Goal: Find specific page/section: Find specific page/section

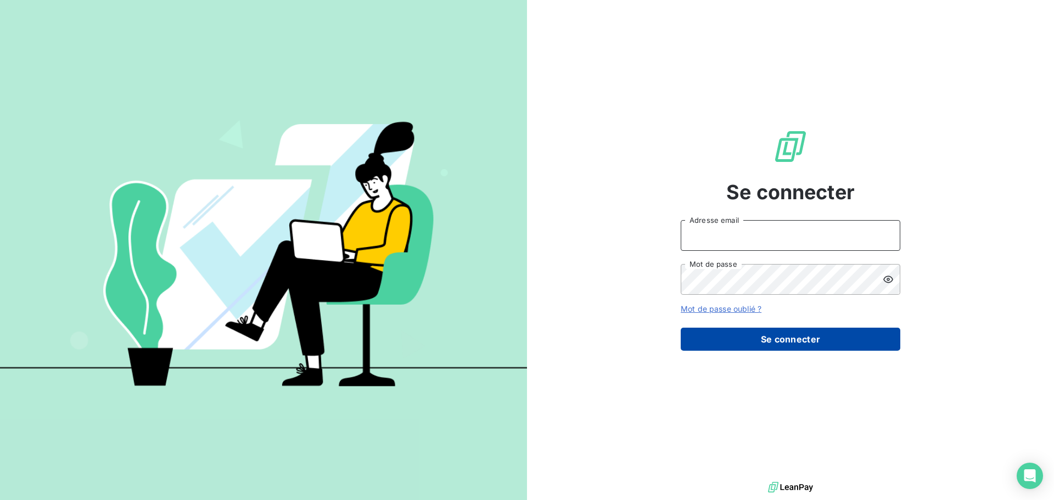
type input "[EMAIL_ADDRESS][DOMAIN_NAME]"
click at [762, 344] on button "Se connecter" at bounding box center [789, 339] width 219 height 23
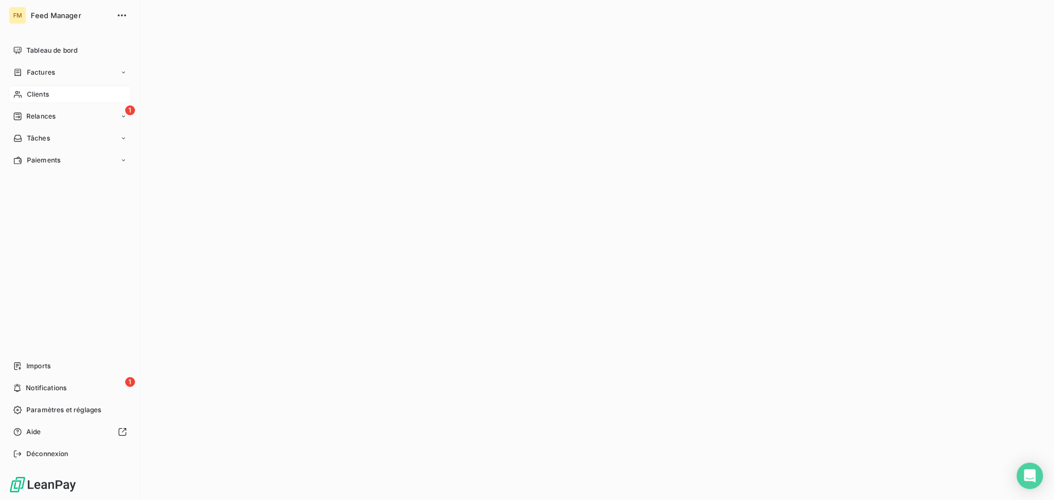
click at [48, 95] on span "Clients" at bounding box center [38, 94] width 22 height 10
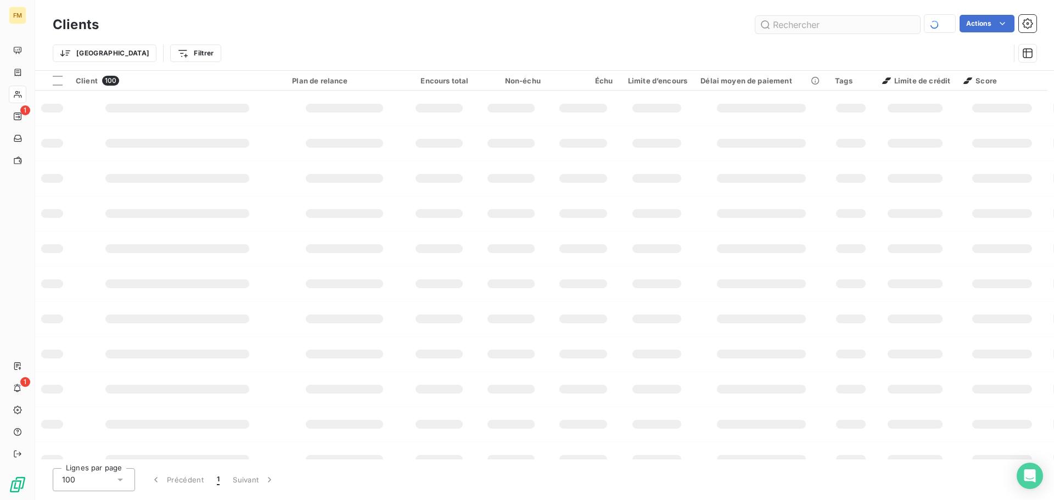
click at [804, 21] on input "text" at bounding box center [837, 25] width 165 height 18
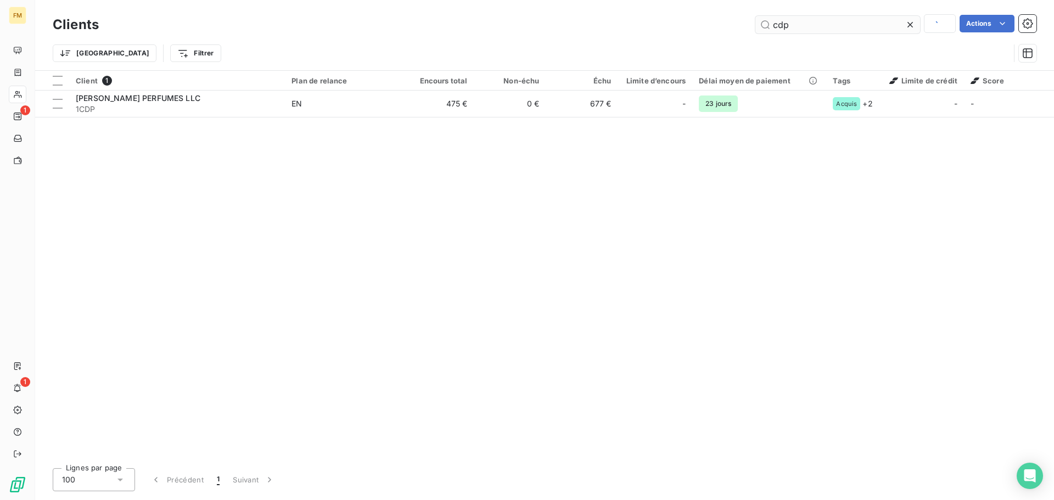
type input "cdp"
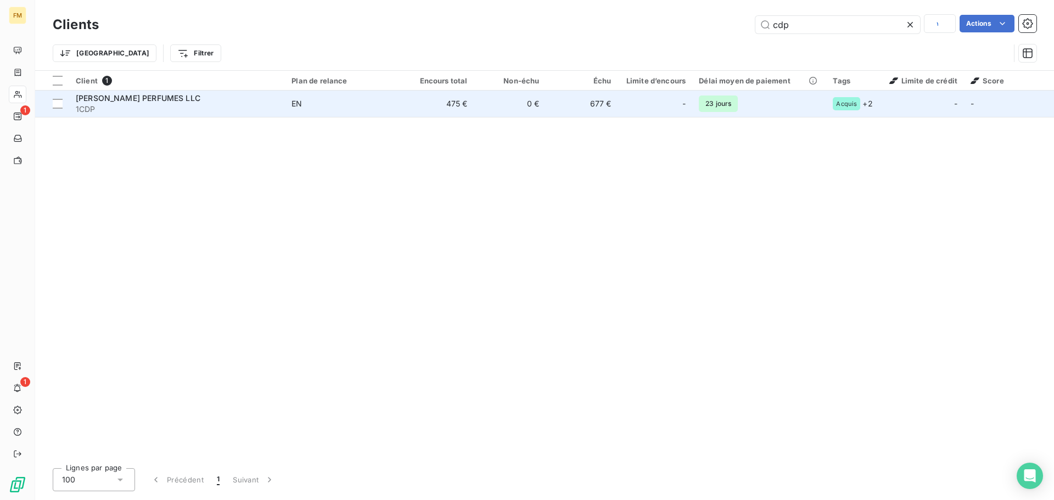
click at [221, 114] on span "1CDP" at bounding box center [177, 109] width 202 height 11
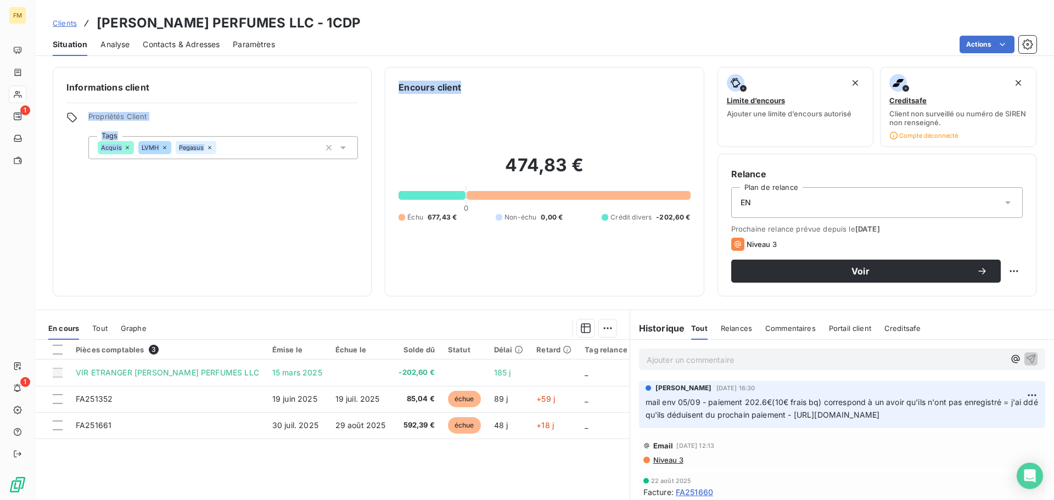
drag, startPoint x: 531, startPoint y: 85, endPoint x: 0, endPoint y: 46, distance: 532.6
click at [61, 55] on div "Clients [PERSON_NAME] PERFUMES LLC - 1CDP Situation Analyse Contacts & Adresses…" at bounding box center [544, 250] width 1018 height 500
click at [705, 363] on p "Ajouter un commentaire ﻿" at bounding box center [825, 360] width 358 height 14
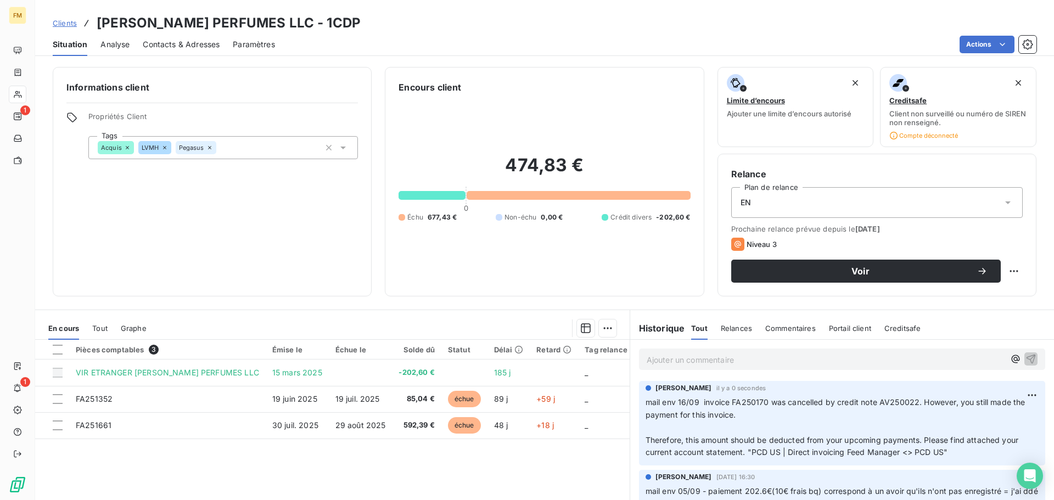
click at [72, 26] on span "Clients" at bounding box center [65, 23] width 24 height 9
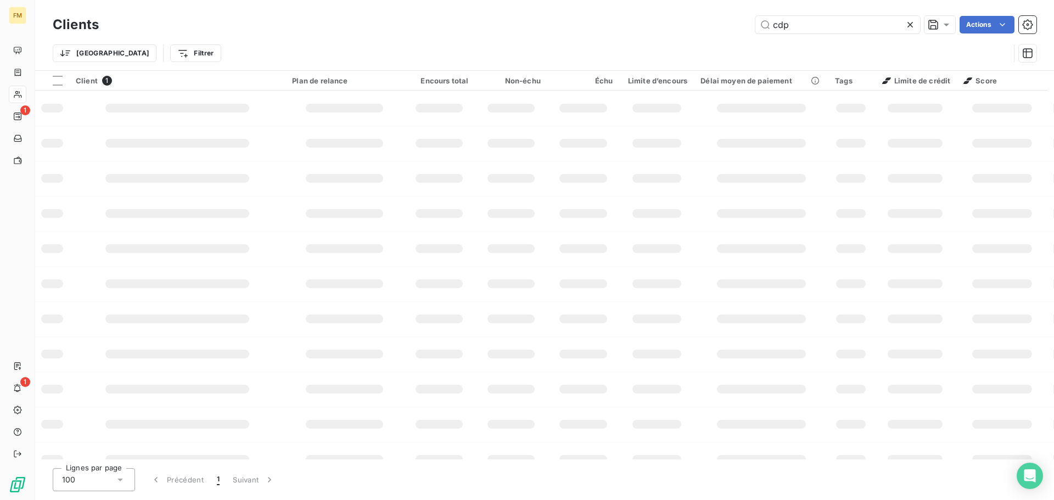
drag, startPoint x: 804, startPoint y: 32, endPoint x: 585, endPoint y: 12, distance: 220.4
click at [685, 22] on div "cdp Actions" at bounding box center [574, 25] width 924 height 18
type input "sika"
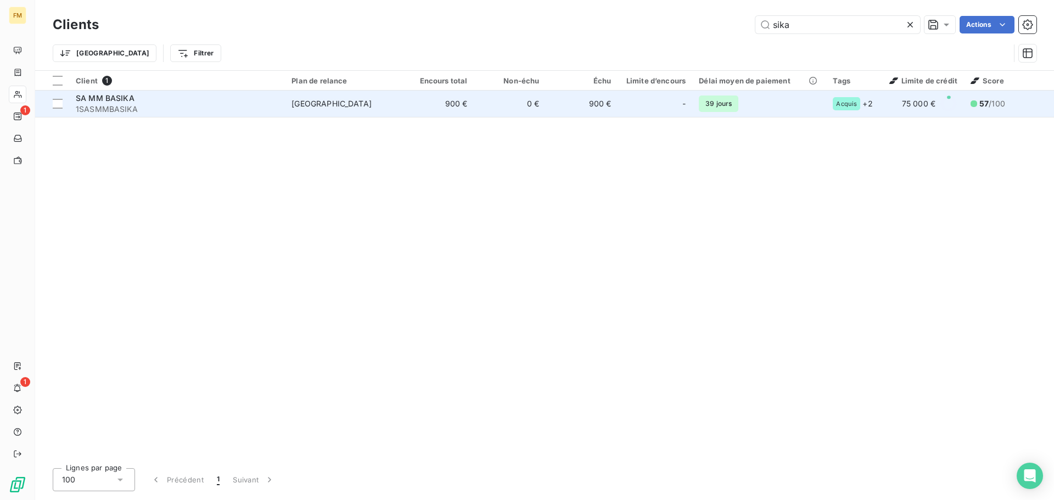
click at [624, 114] on td "-" at bounding box center [655, 104] width 75 height 26
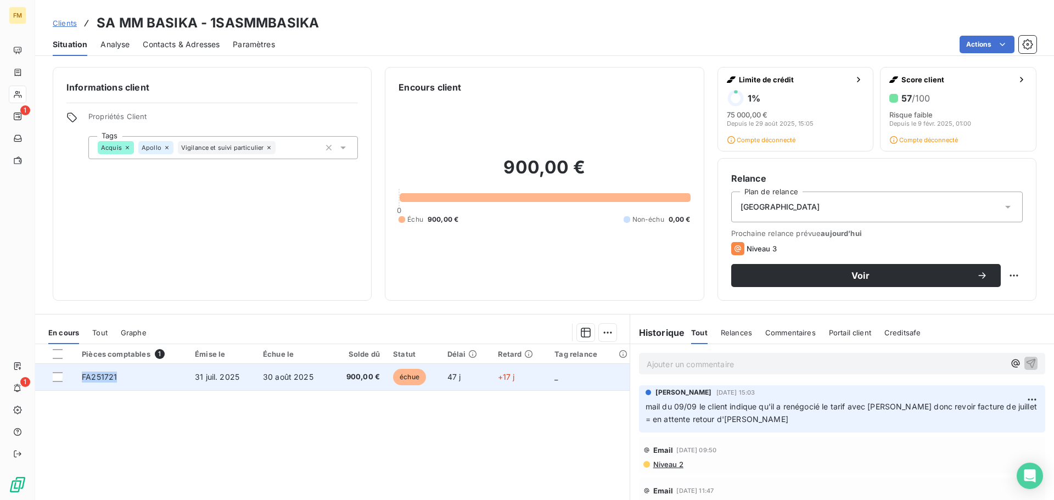
drag, startPoint x: 137, startPoint y: 380, endPoint x: 74, endPoint y: 379, distance: 63.7
click at [74, 379] on tr "FA251721 [DATE] [DATE] 900,00 € échue 47 j +17 j _" at bounding box center [332, 377] width 594 height 26
